Goal: Information Seeking & Learning: Check status

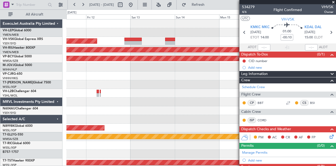
scroll to position [171, 0]
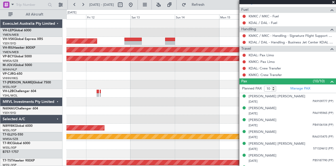
click at [161, 36] on div "Unplanned Maint Sydney ([PERSON_NAME] Intl) Planned Maint [GEOGRAPHIC_DATA] ([G…" at bounding box center [201, 162] width 270 height 286
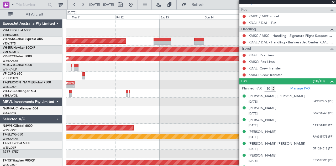
click at [149, 33] on div at bounding box center [201, 32] width 270 height 9
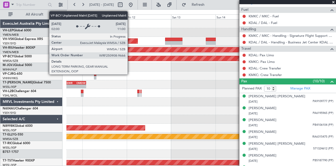
click at [159, 61] on div "Unplanned Maint [GEOGRAPHIC_DATA] (Sultan [PERSON_NAME] [PERSON_NAME] - Subang)" at bounding box center [201, 58] width 270 height 9
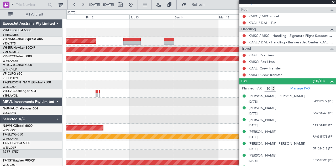
click at [100, 104] on div at bounding box center [201, 101] width 270 height 9
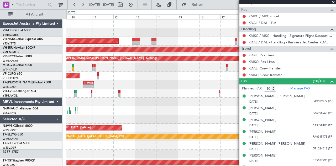
click at [113, 105] on div at bounding box center [201, 101] width 270 height 9
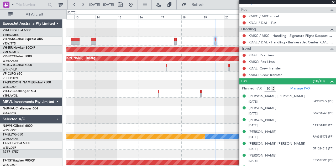
click at [195, 125] on div "Unplanned Maint Sydney ([PERSON_NAME] Intl) Planned Maint [GEOGRAPHIC_DATA] ([G…" at bounding box center [201, 162] width 270 height 286
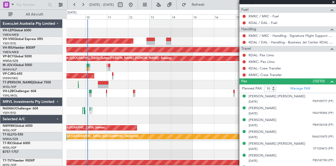
click at [138, 108] on div "Unplanned Maint Wichita (Wichita Mid-continent) Unplanned Maint Sydney ([PERSON…" at bounding box center [201, 162] width 270 height 286
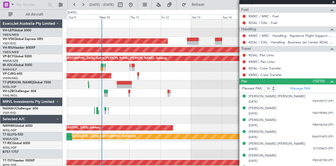
click at [187, 80] on div "Unplanned Maint Wichita (Wichita Mid-continent) Unplanned Maint Sydney ([PERSON…" at bounding box center [201, 162] width 270 height 286
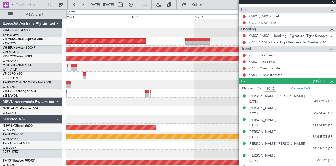
click at [100, 114] on div at bounding box center [201, 110] width 270 height 9
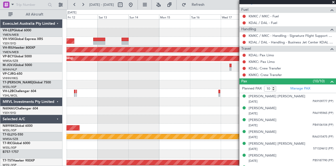
click at [97, 113] on div at bounding box center [201, 110] width 270 height 9
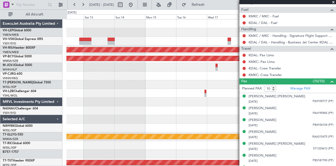
click at [129, 114] on div at bounding box center [201, 110] width 270 height 9
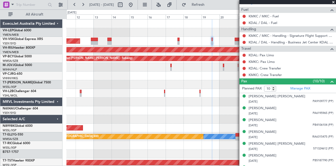
click at [188, 116] on div at bounding box center [201, 119] width 270 height 9
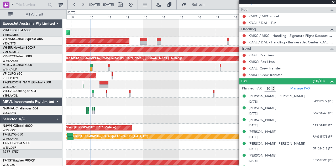
scroll to position [0, 0]
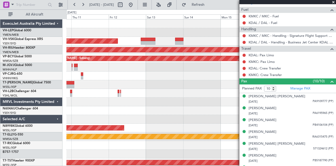
click at [142, 107] on div "Unplanned Maint Sydney ([PERSON_NAME] Intl) Planned Maint [GEOGRAPHIC_DATA] ([G…" at bounding box center [201, 162] width 270 height 286
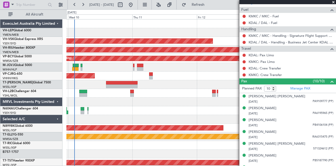
click at [136, 112] on div at bounding box center [201, 110] width 270 height 9
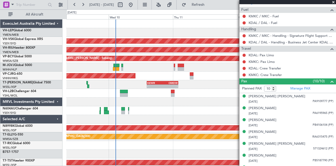
click at [334, 1] on span at bounding box center [333, 2] width 5 height 5
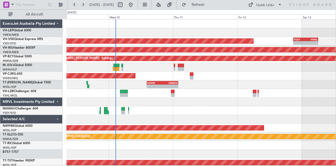
type input "0"
